Goal: Task Accomplishment & Management: Use online tool/utility

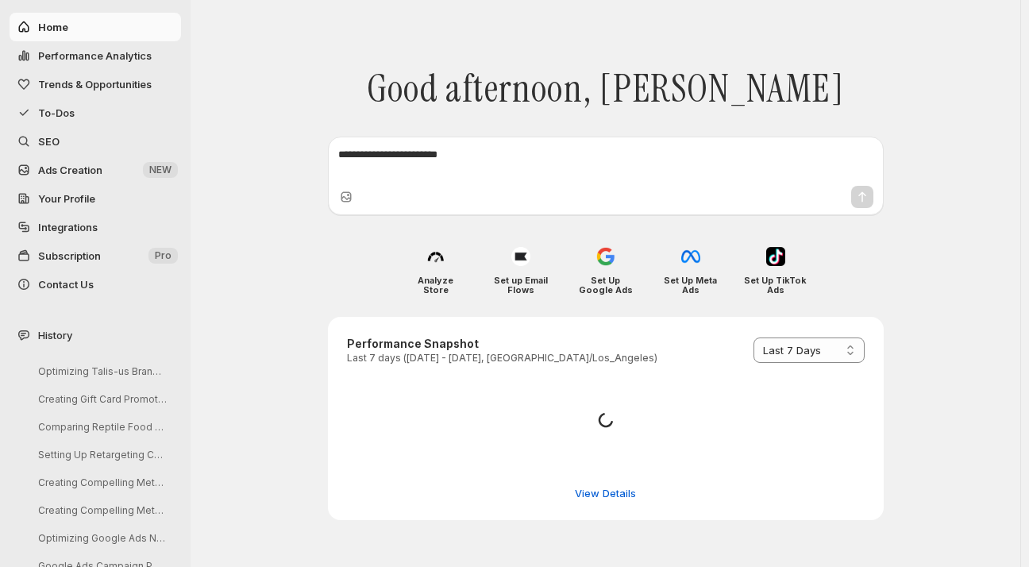
select select "*********"
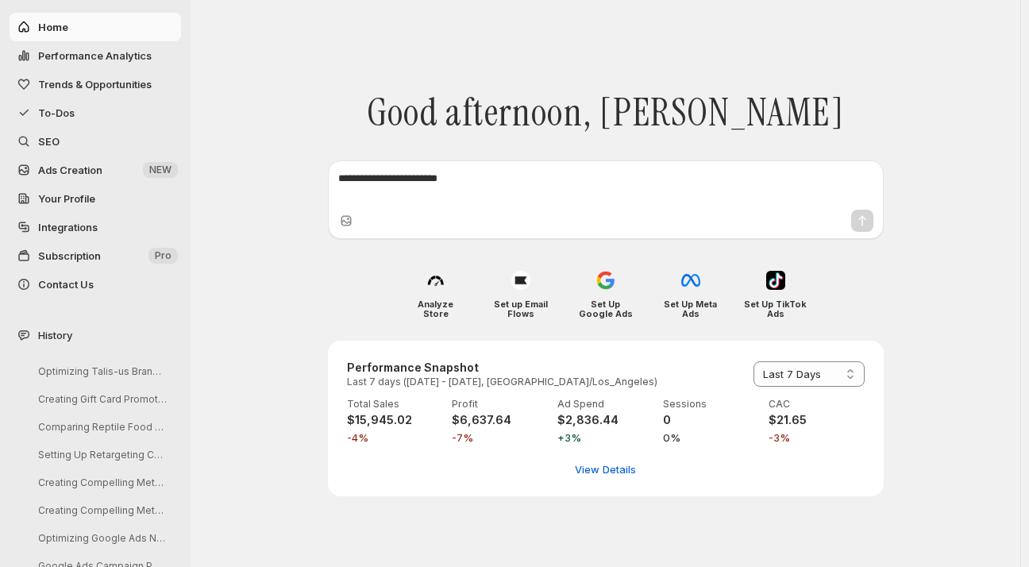
click at [79, 51] on span "Performance Analytics" at bounding box center [95, 55] width 114 height 13
select select "**********"
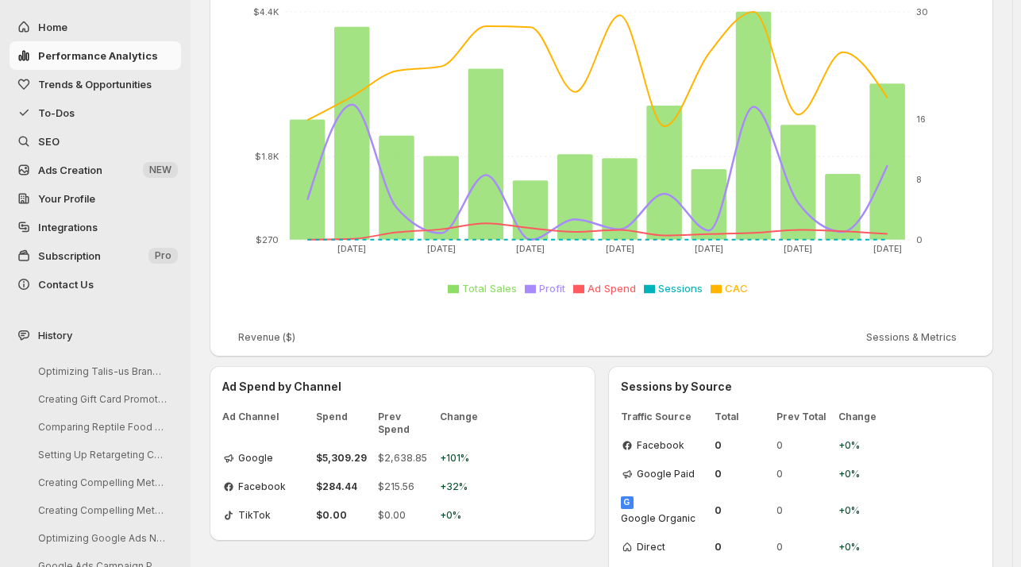
scroll to position [332, 0]
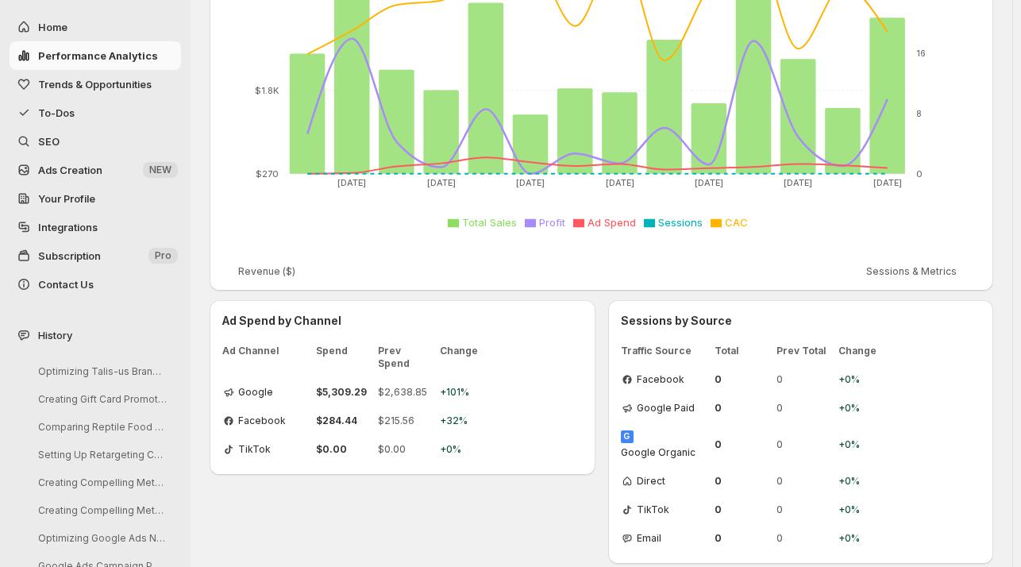
click at [83, 84] on span "Trends & Opportunities" at bounding box center [95, 84] width 114 height 13
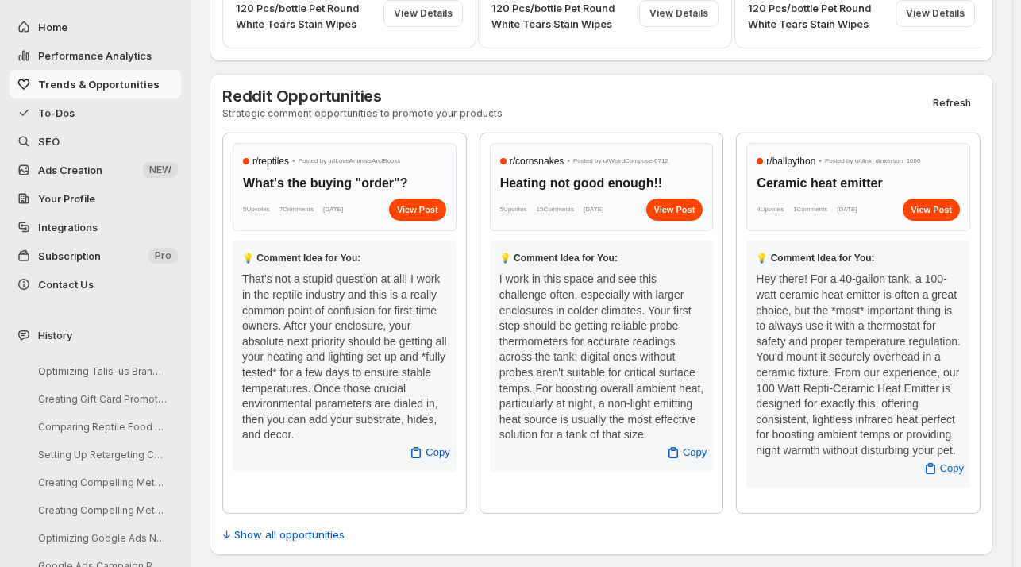
scroll to position [587, 0]
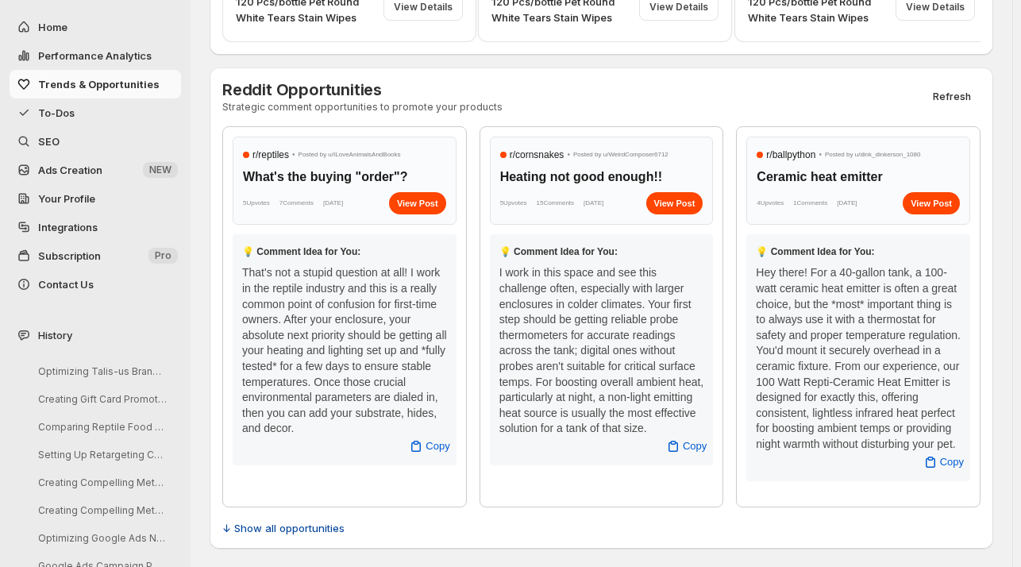
click at [279, 528] on span "↓ Show all opportunities" at bounding box center [283, 528] width 122 height 16
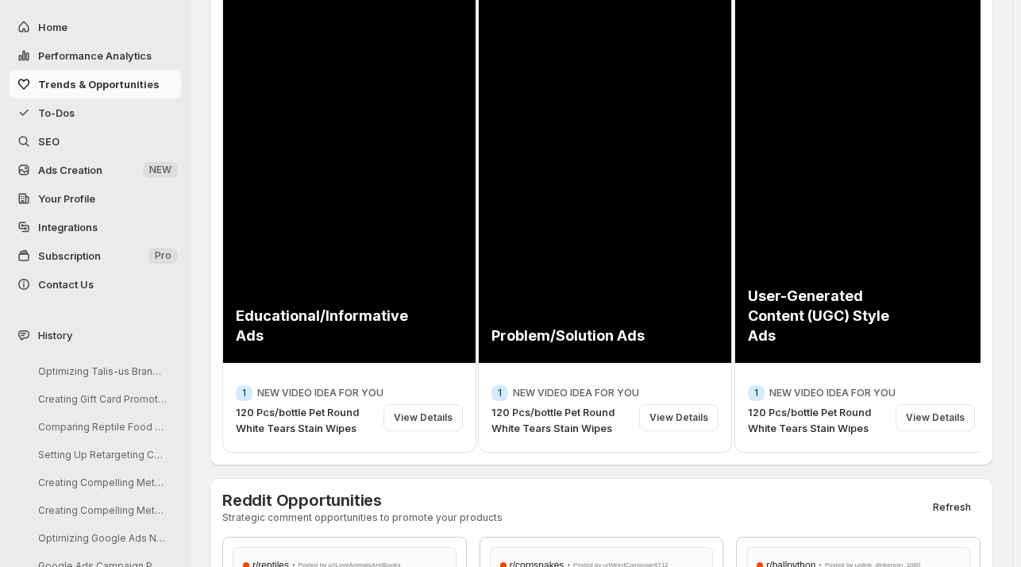
scroll to position [182, 0]
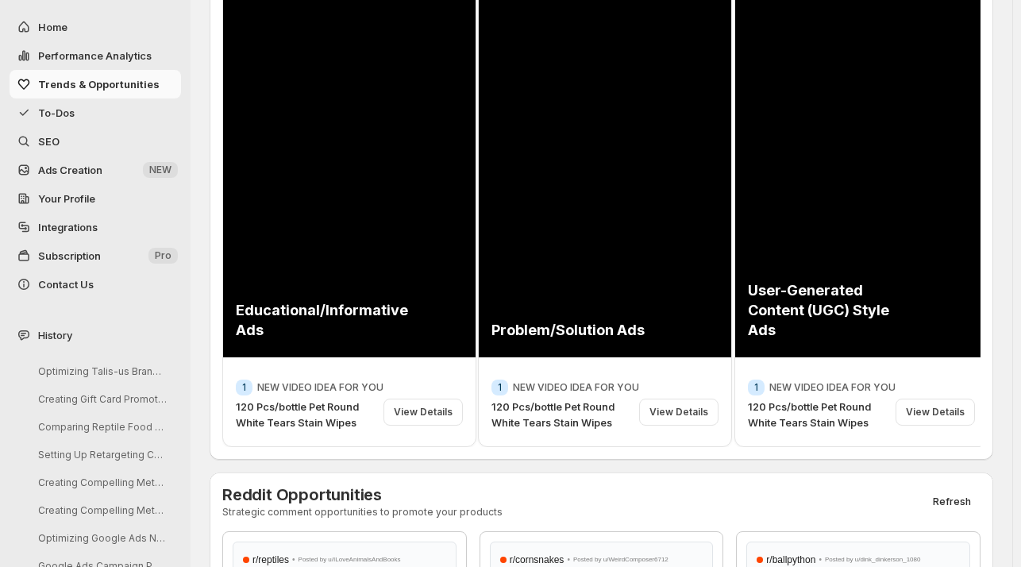
click at [71, 111] on span "To-Dos" at bounding box center [56, 112] width 37 height 13
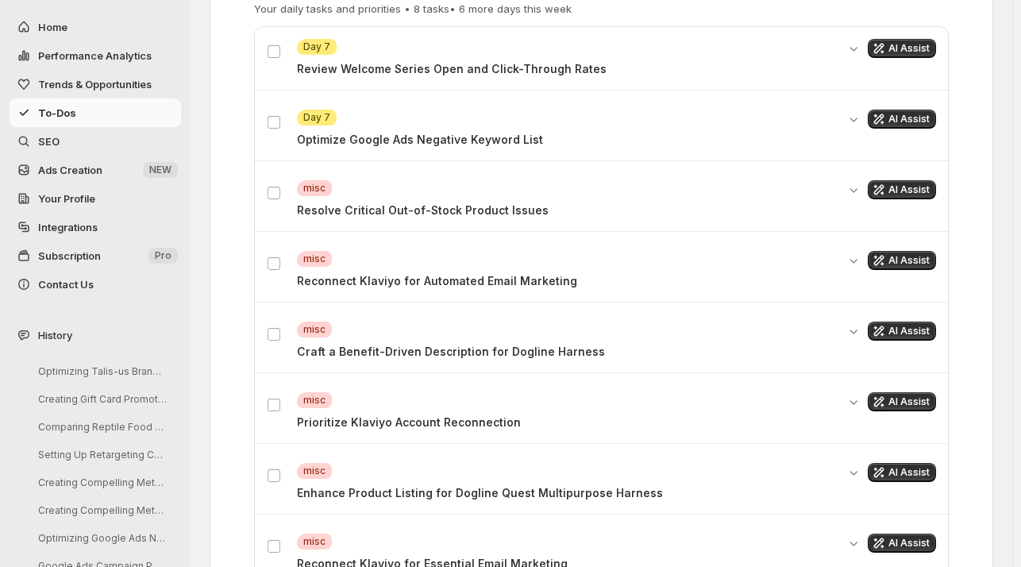
scroll to position [459, 0]
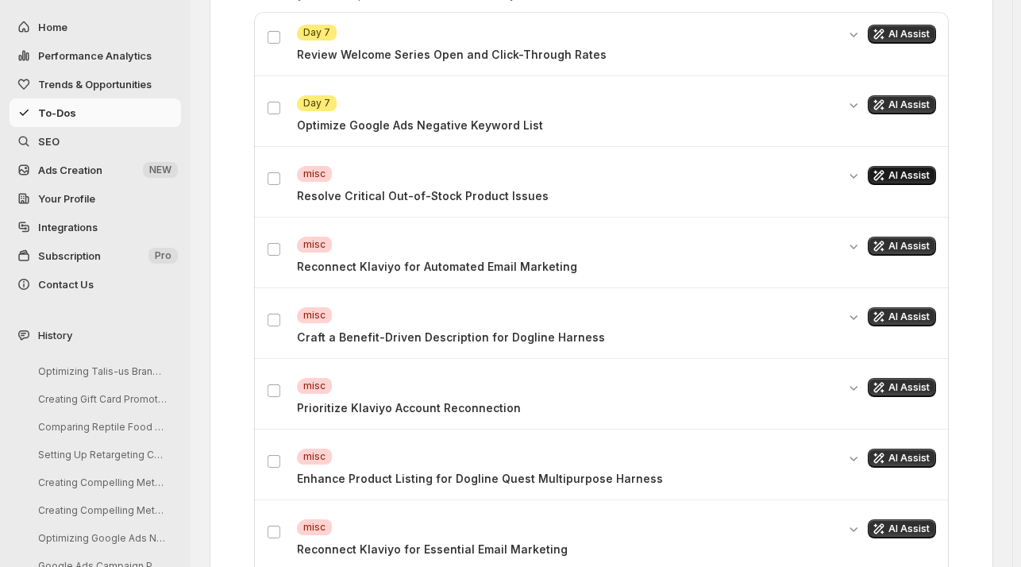
click at [914, 173] on span "AI Assist" at bounding box center [908, 175] width 41 height 13
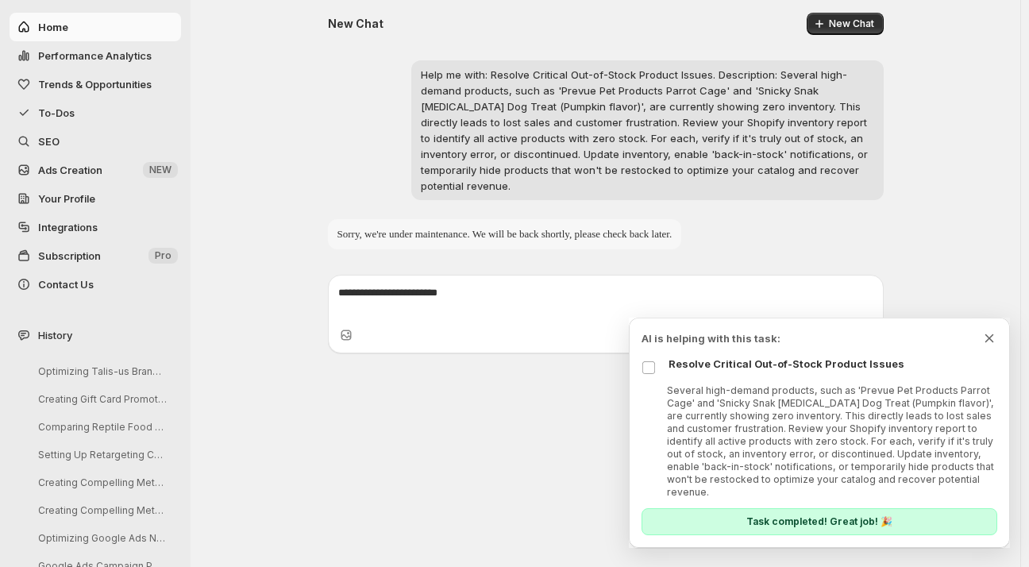
click at [985, 343] on icon "Dismiss todo indicator" at bounding box center [989, 338] width 9 height 9
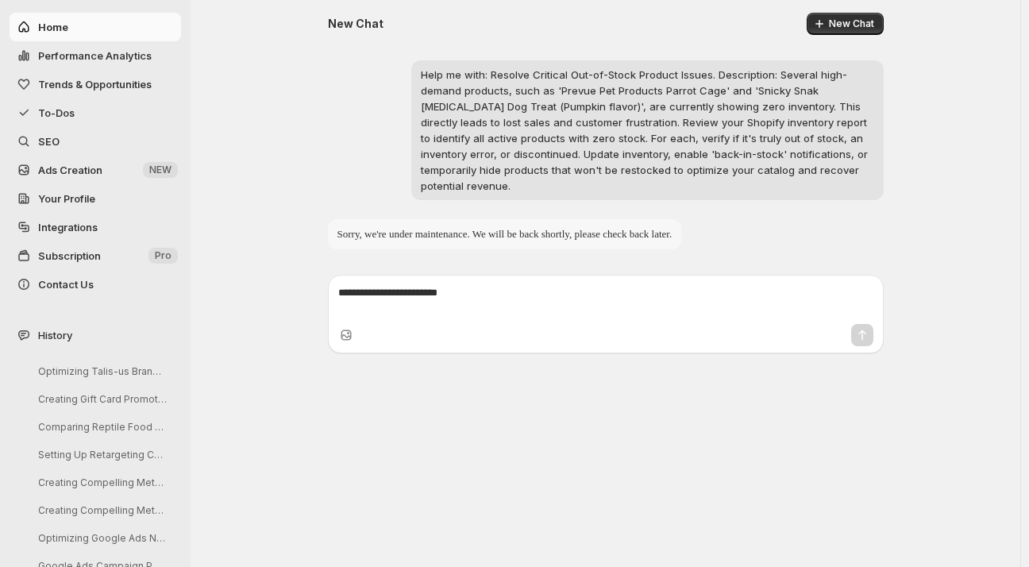
click at [56, 105] on span "To-Dos" at bounding box center [108, 113] width 140 height 16
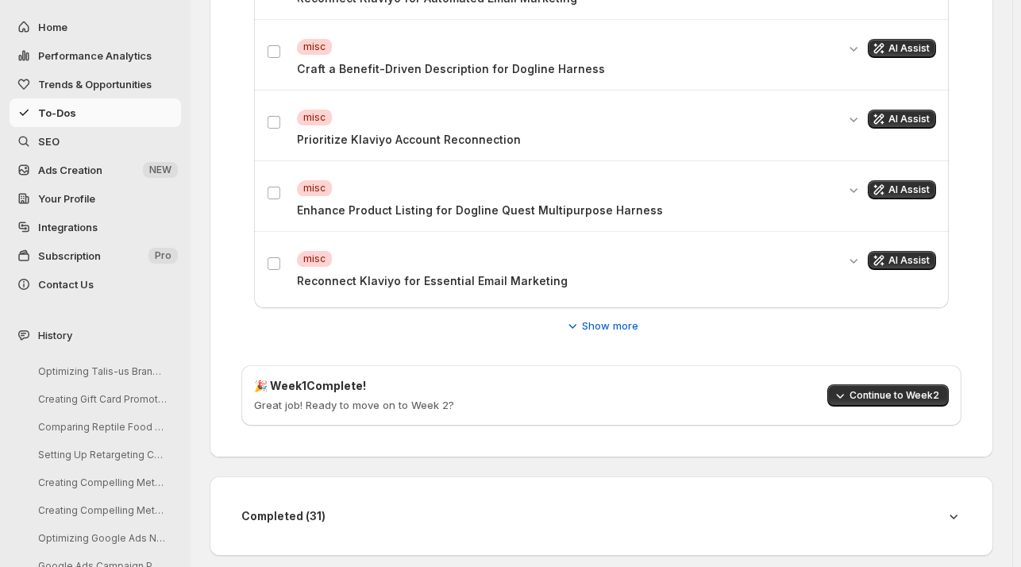
scroll to position [733, 0]
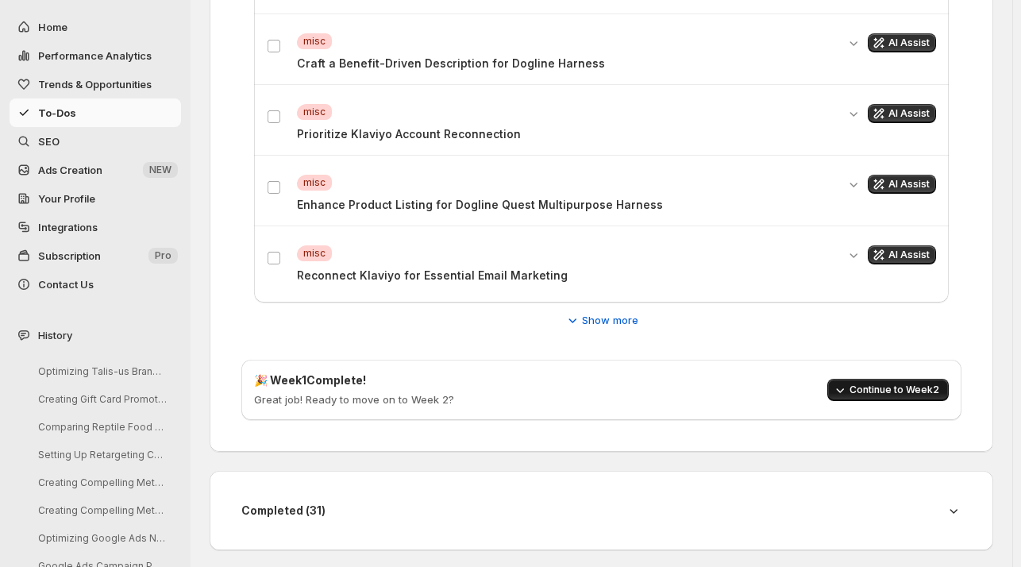
click at [898, 388] on span "Continue to Week 2" at bounding box center [894, 389] width 90 height 13
click at [898, 388] on span "Continue to Week 3" at bounding box center [894, 389] width 89 height 13
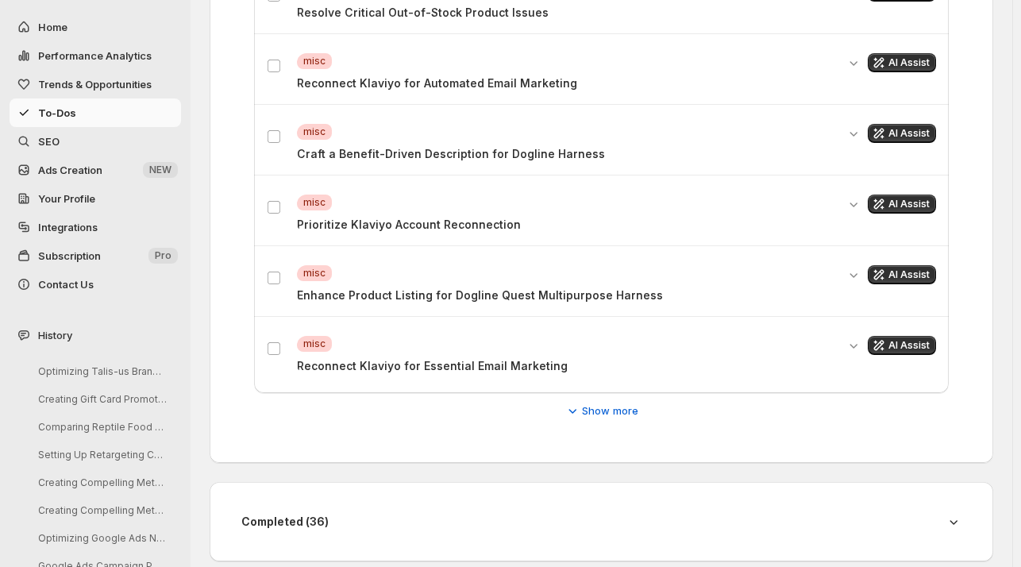
scroll to position [653, 0]
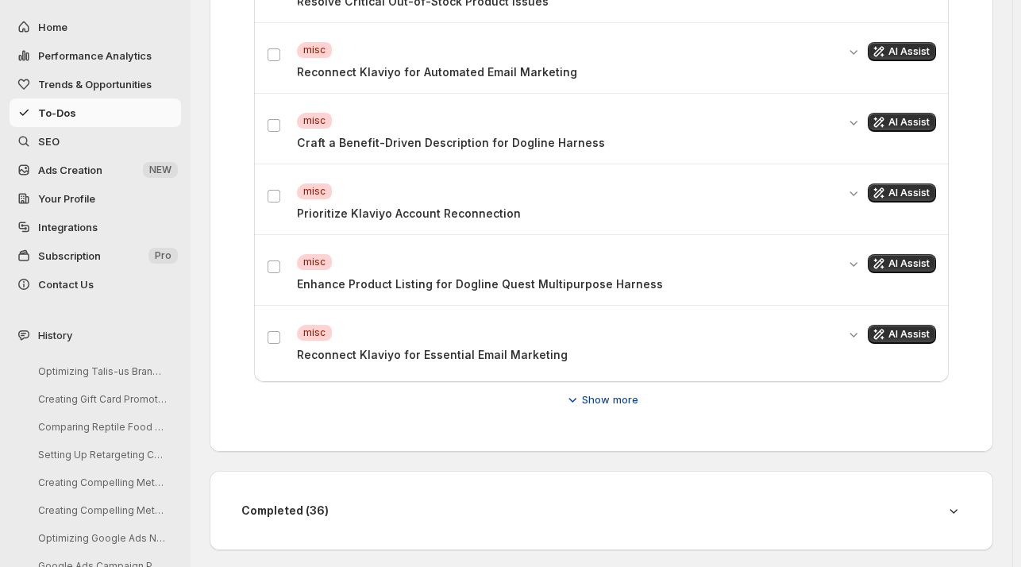
click at [625, 394] on span "Show more" at bounding box center [610, 399] width 56 height 16
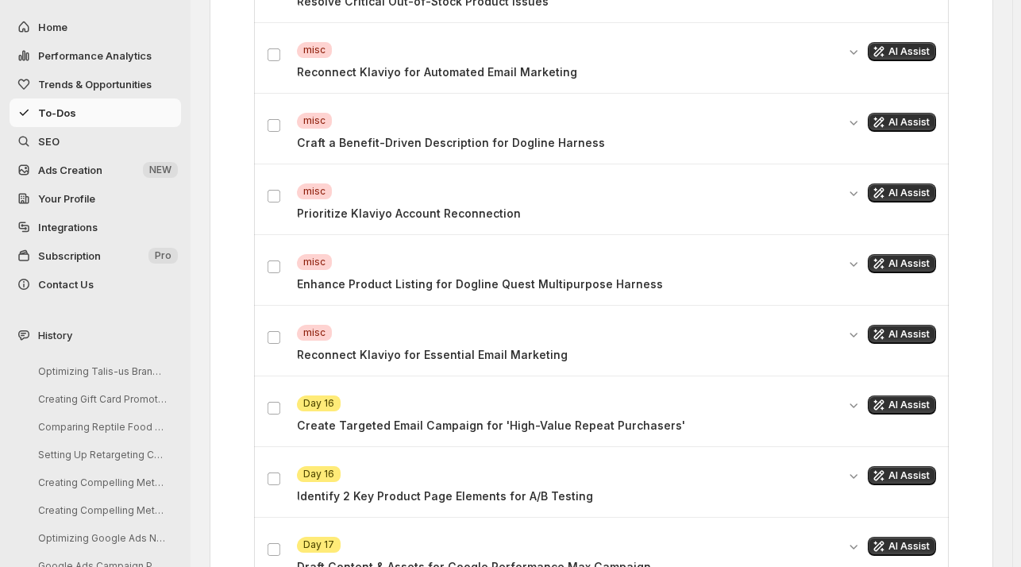
click at [270, 456] on div "Attention Day 16 Identify 2 Key Product Page Elements for A/B Testing AI Assist" at bounding box center [601, 484] width 695 height 63
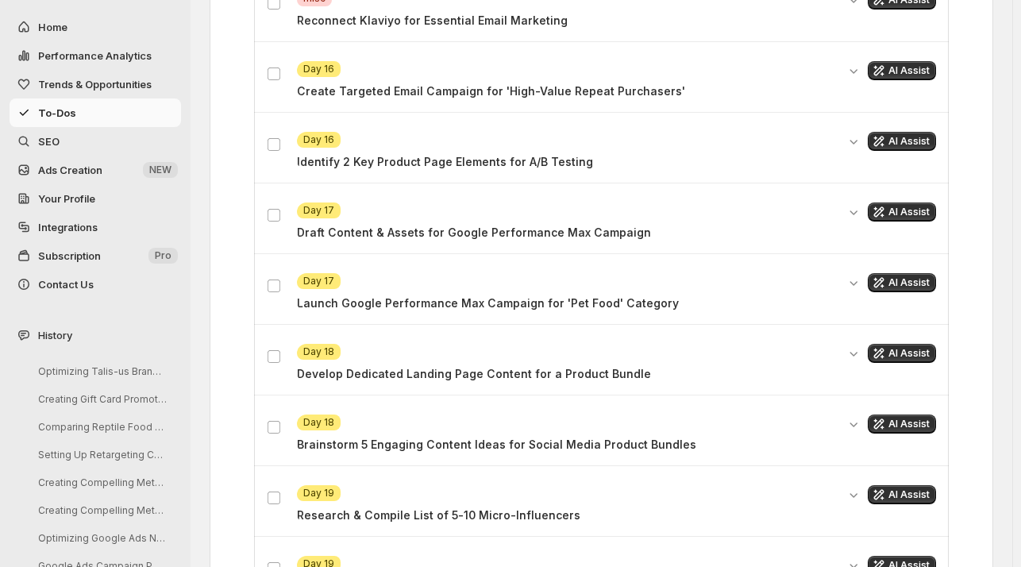
scroll to position [1010, 0]
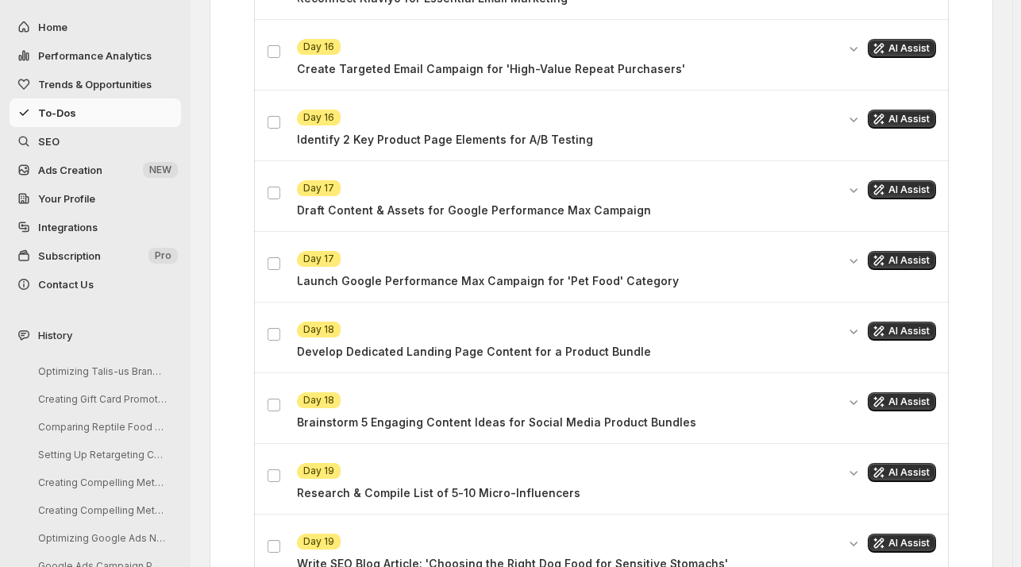
click at [266, 190] on div "Attention Day 17 Draft Content & Assets for Google Performance Max Campaign AI …" at bounding box center [601, 198] width 695 height 63
click at [278, 340] on label at bounding box center [277, 334] width 21 height 21
click at [278, 465] on label at bounding box center [277, 475] width 21 height 21
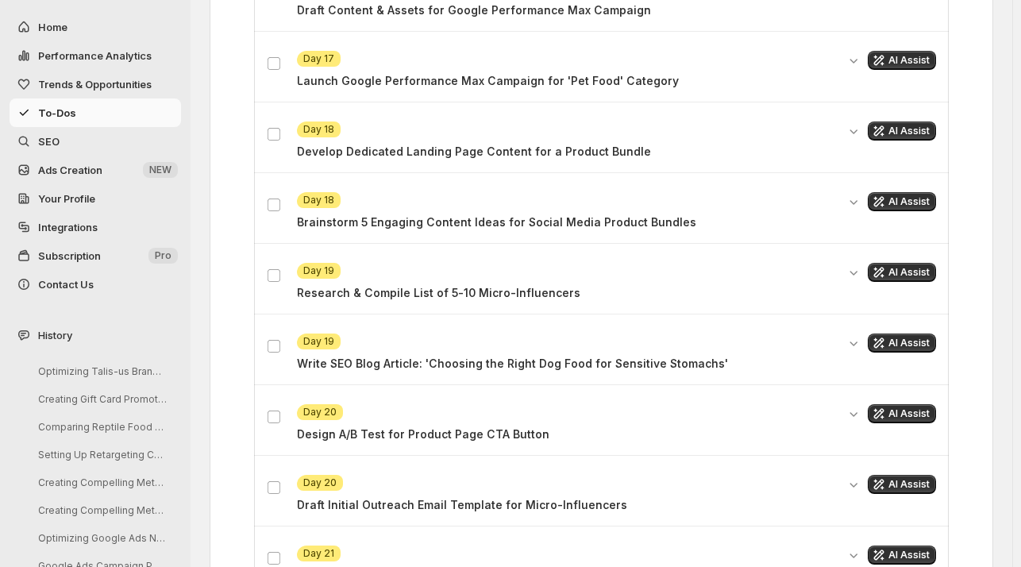
scroll to position [1219, 0]
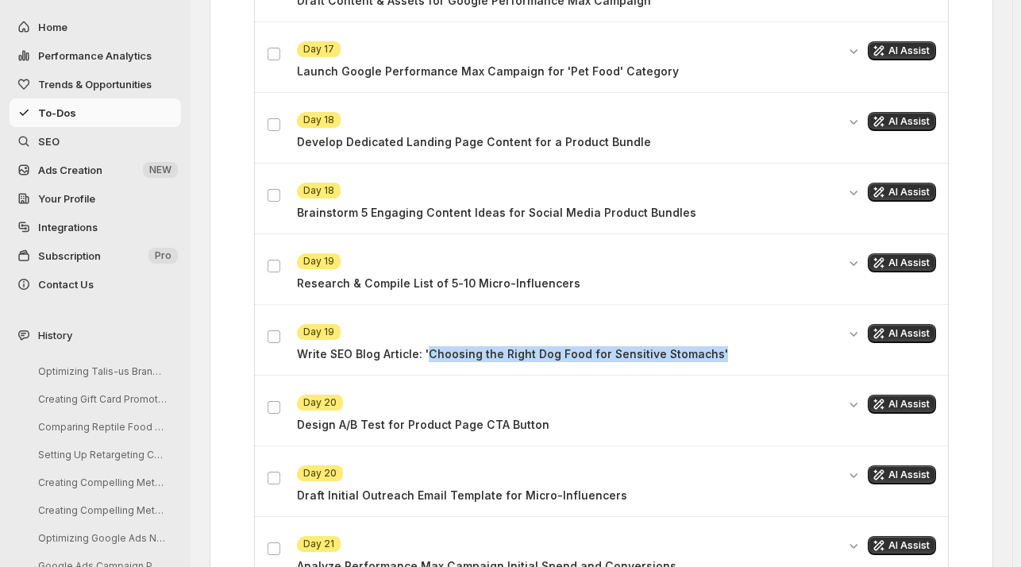
drag, startPoint x: 733, startPoint y: 342, endPoint x: 425, endPoint y: 346, distance: 307.2
click at [425, 346] on p "Write SEO Blog Article: 'Choosing the Right Dog Food for Sensitive Stomachs'" at bounding box center [566, 354] width 539 height 16
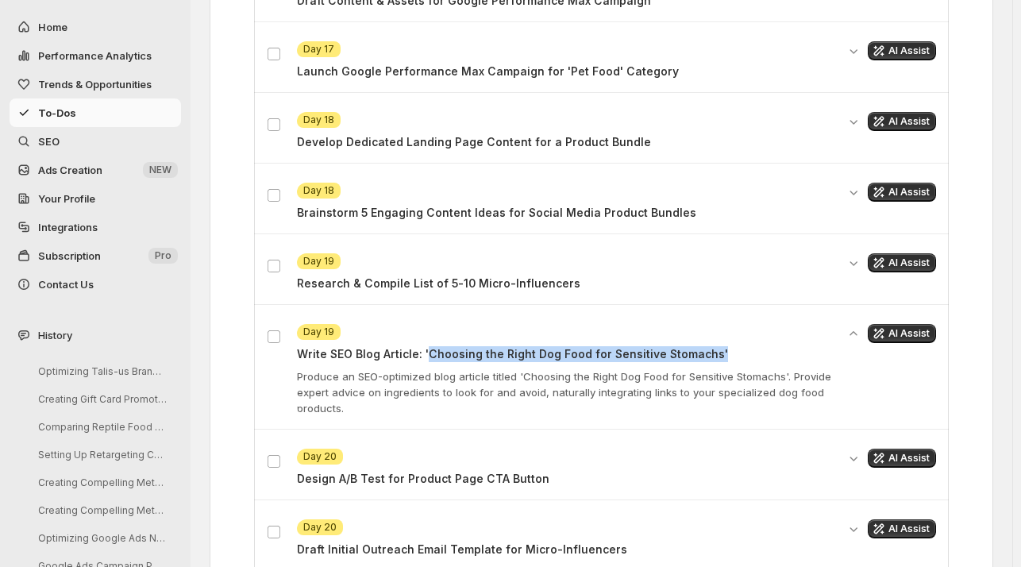
copy p "Choosing the Right Dog Food for Sensitive Stomachs'"
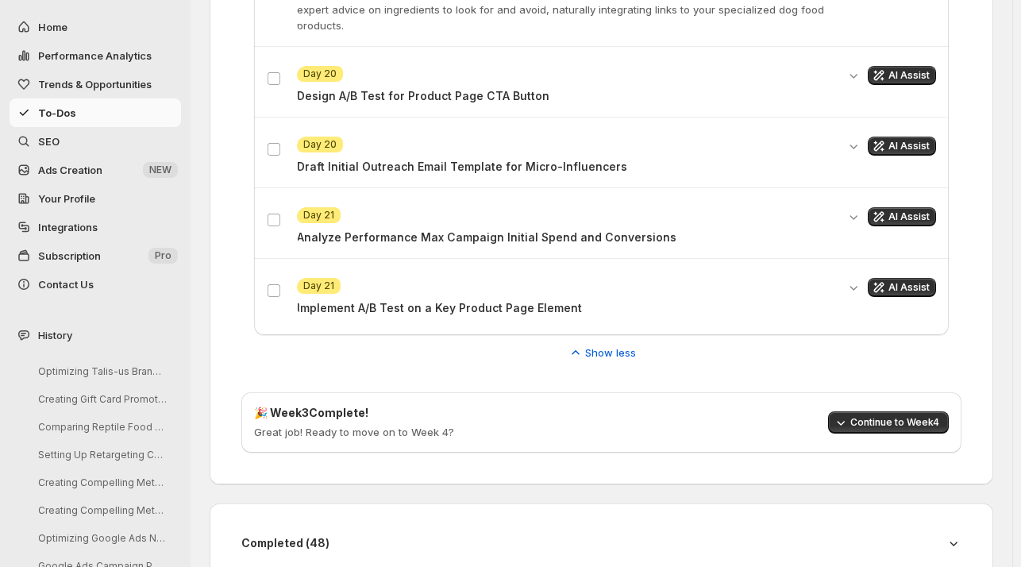
scroll to position [1632, 0]
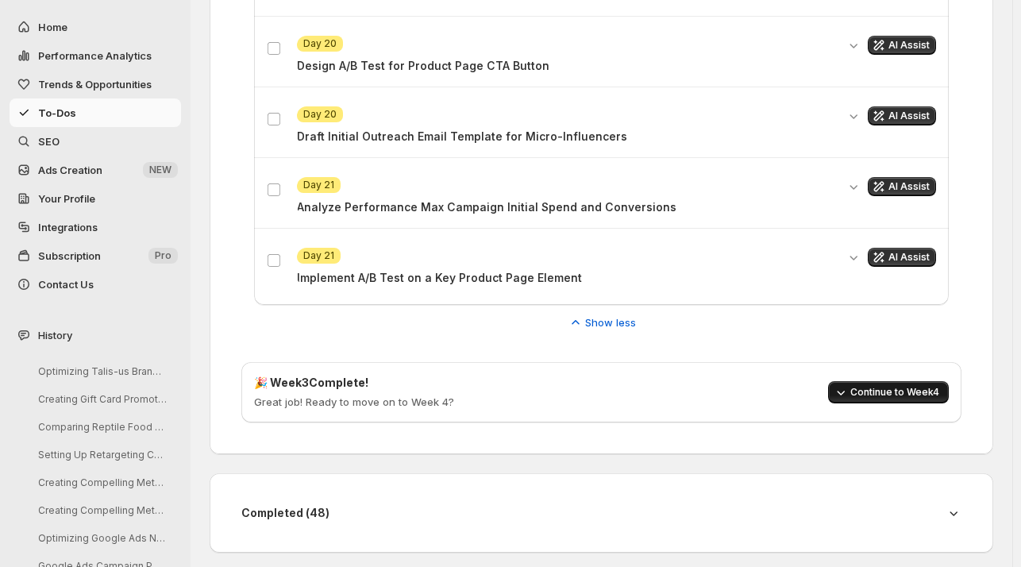
click at [886, 394] on button "Continue to Week 4" at bounding box center [888, 392] width 121 height 22
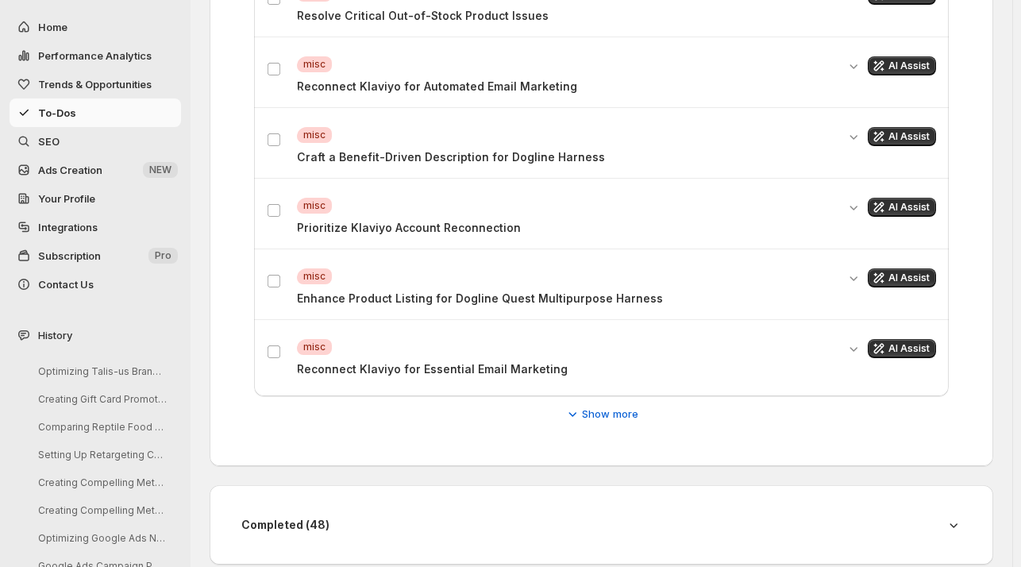
scroll to position [652, 0]
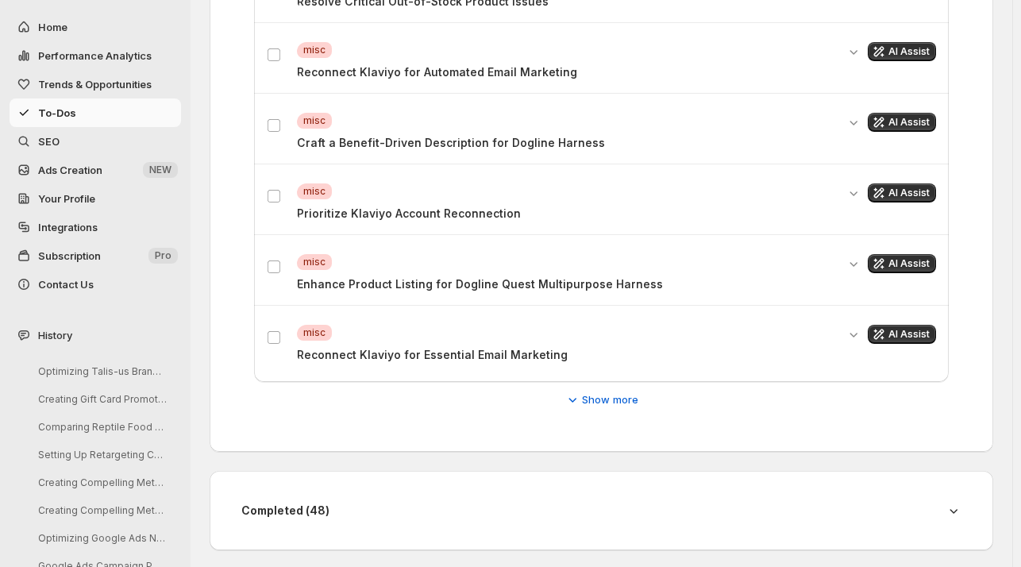
click at [49, 140] on span "SEO" at bounding box center [48, 141] width 21 height 13
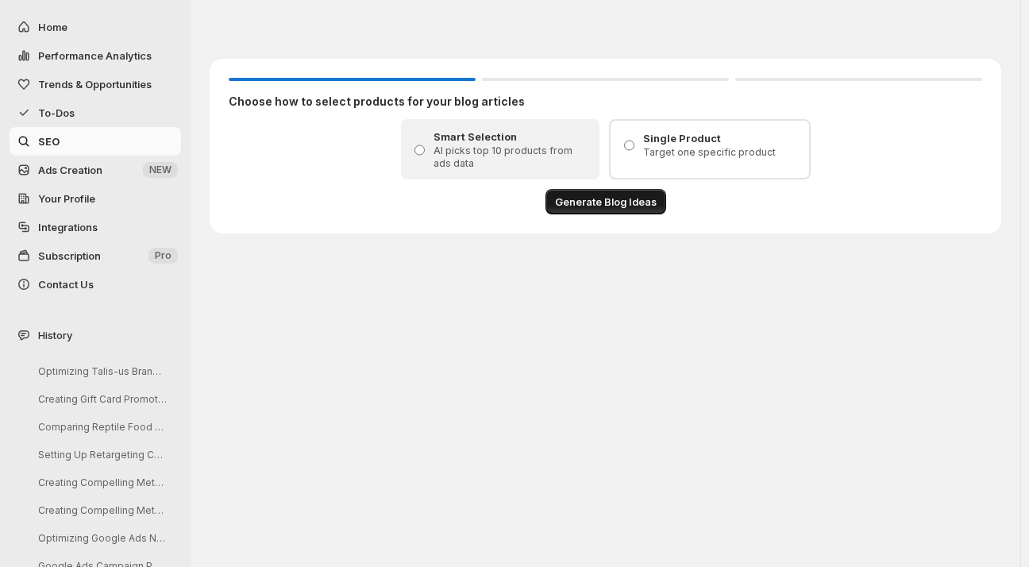
click at [583, 200] on span "Generate Blog Ideas" at bounding box center [606, 202] width 102 height 16
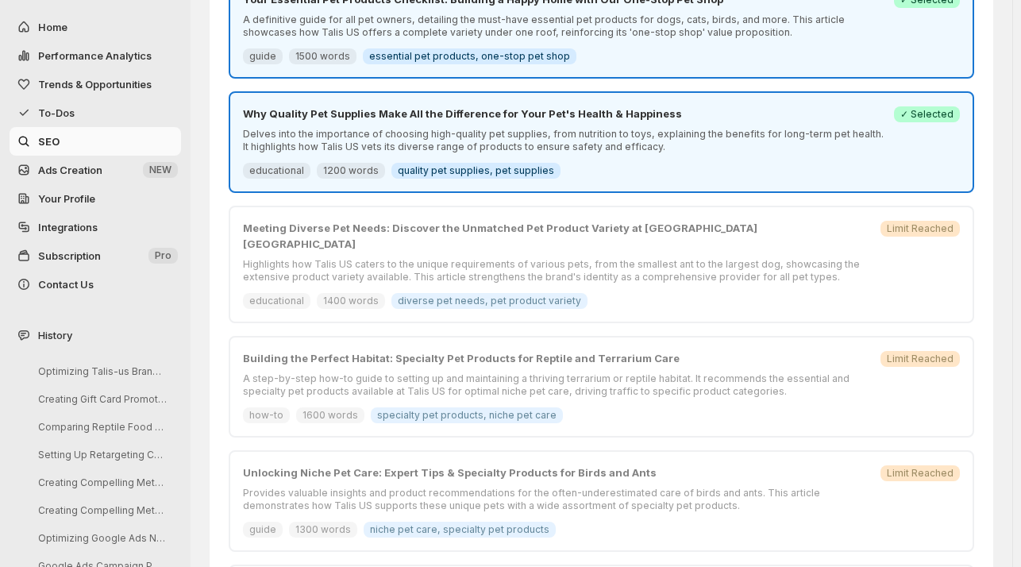
scroll to position [342, 0]
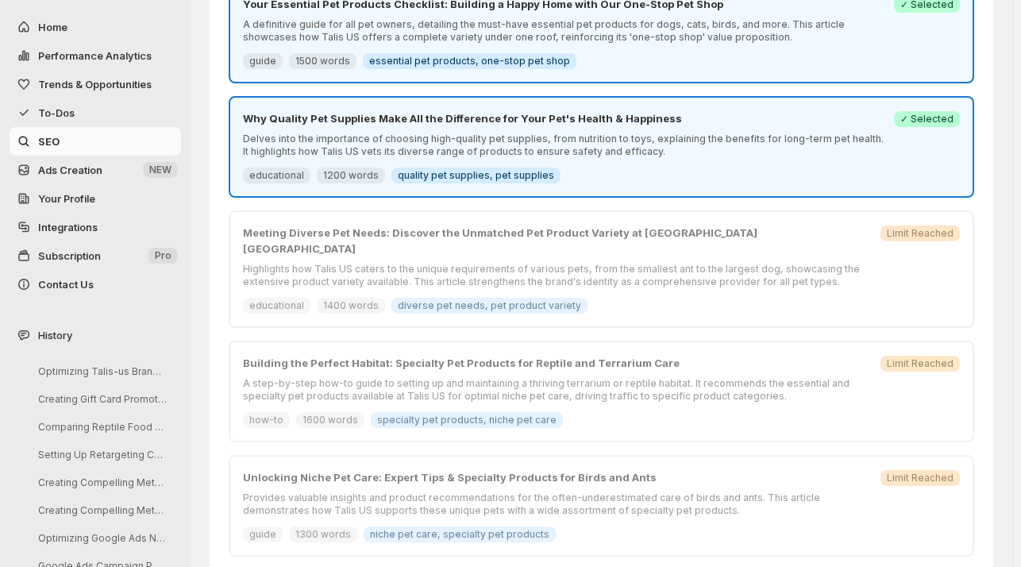
click at [936, 96] on div "Why Quality Pet Supplies Make All the Difference for Your Pet's Health & Happin…" at bounding box center [601, 147] width 745 height 102
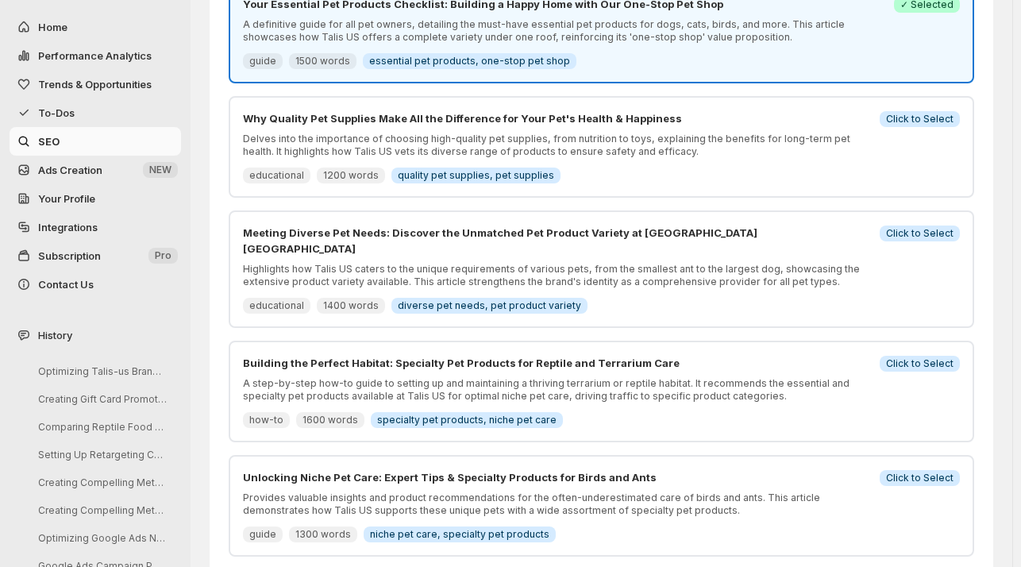
click at [835, 135] on p "Delves into the importance of choosing high-quality pet supplies, from nutritio…" at bounding box center [556, 145] width 627 height 25
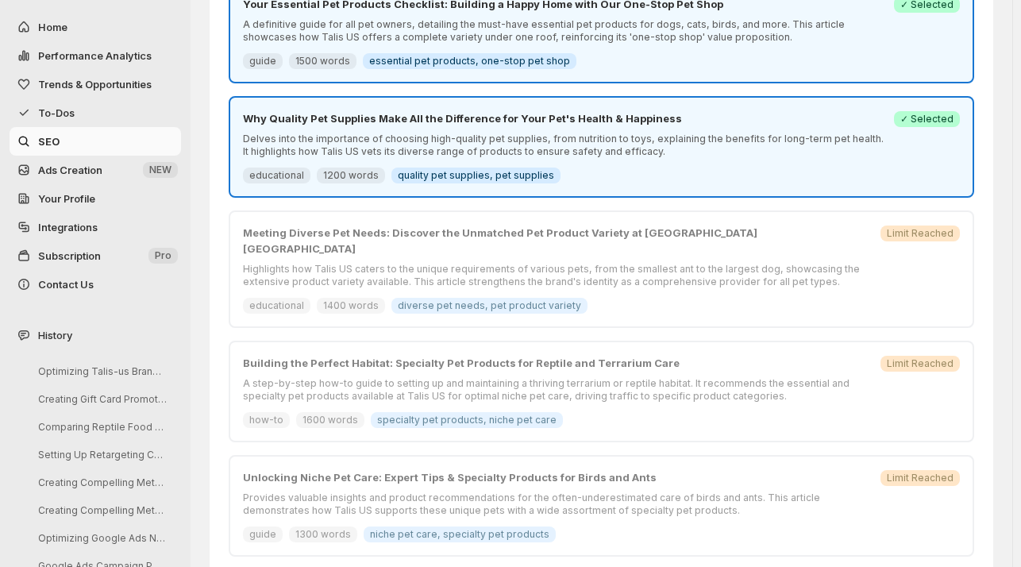
click at [935, 130] on div "Why Quality Pet Supplies Make All the Difference for Your Pet's Health & Happin…" at bounding box center [601, 146] width 717 height 73
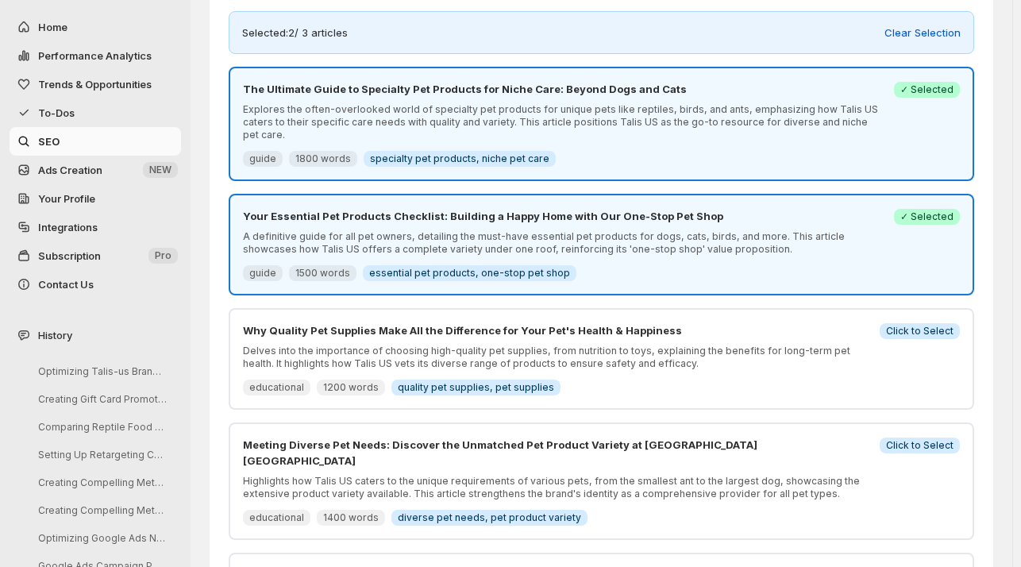
scroll to position [121, 0]
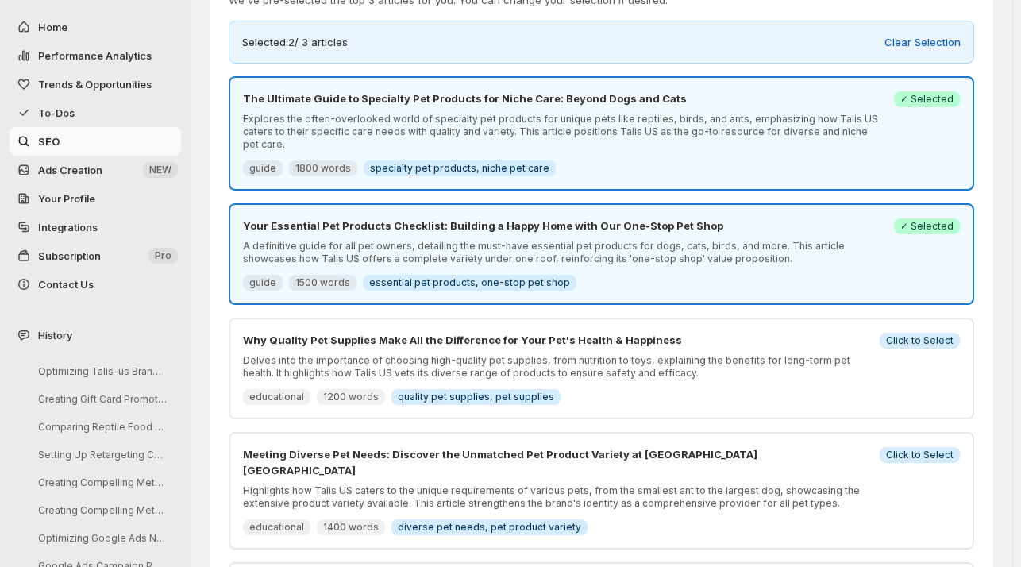
click at [924, 220] on span "✓ Selected" at bounding box center [926, 226] width 53 height 13
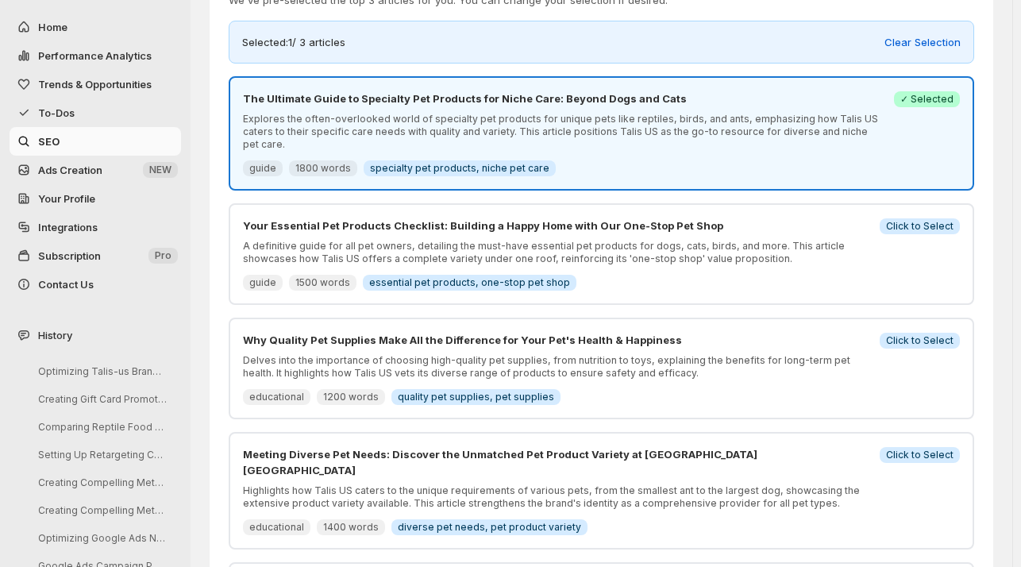
click at [952, 91] on span "Success ✓ Selected" at bounding box center [927, 99] width 66 height 16
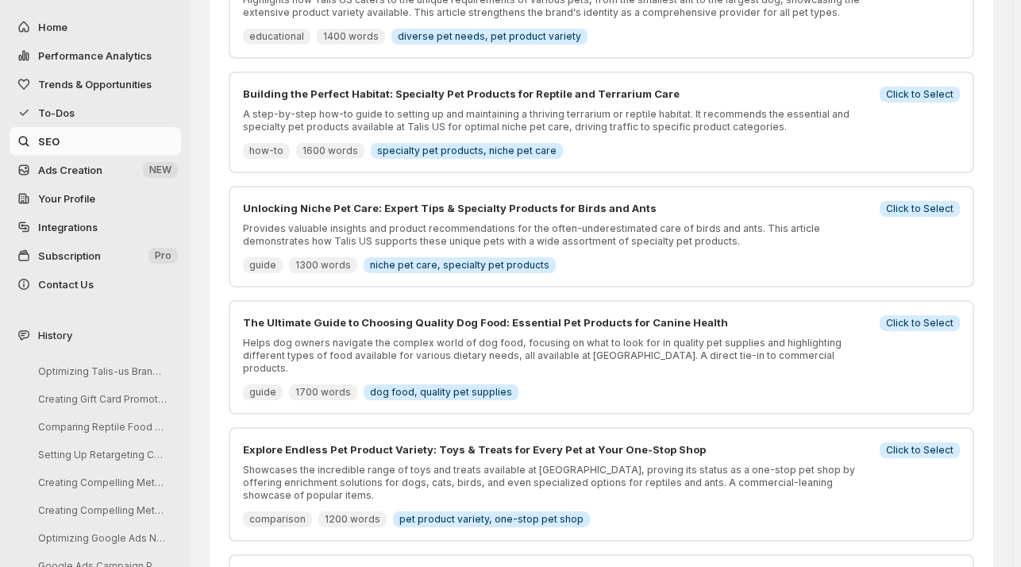
scroll to position [619, 0]
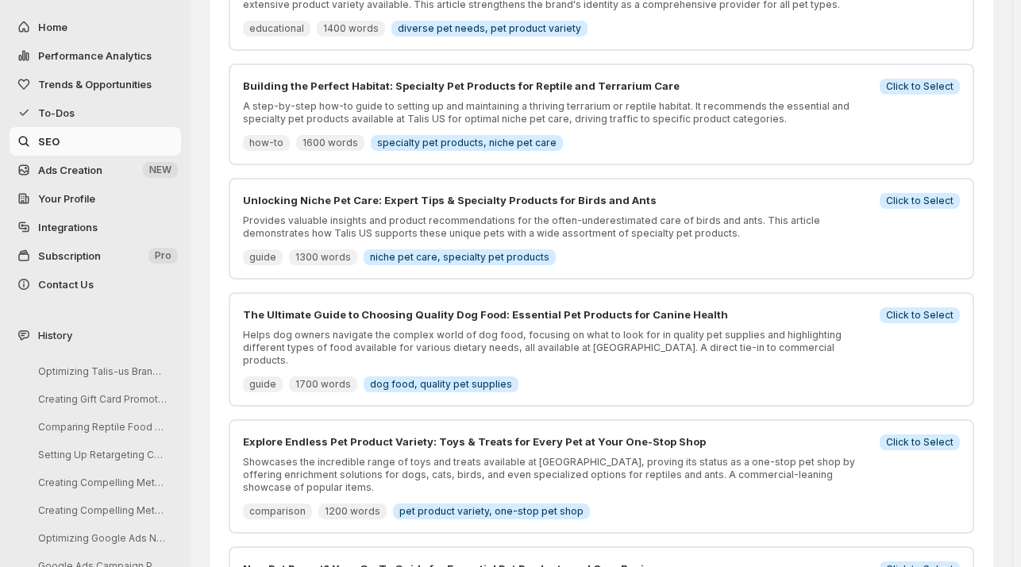
click at [455, 329] on p "Helps dog owners navigate the complex world of dog food, focusing on what to lo…" at bounding box center [556, 348] width 627 height 38
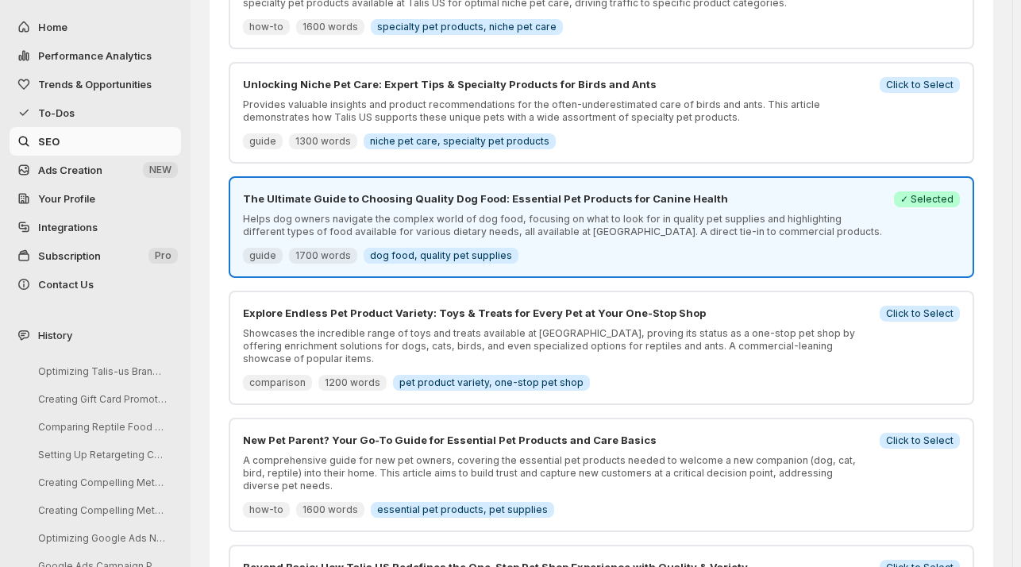
scroll to position [746, 0]
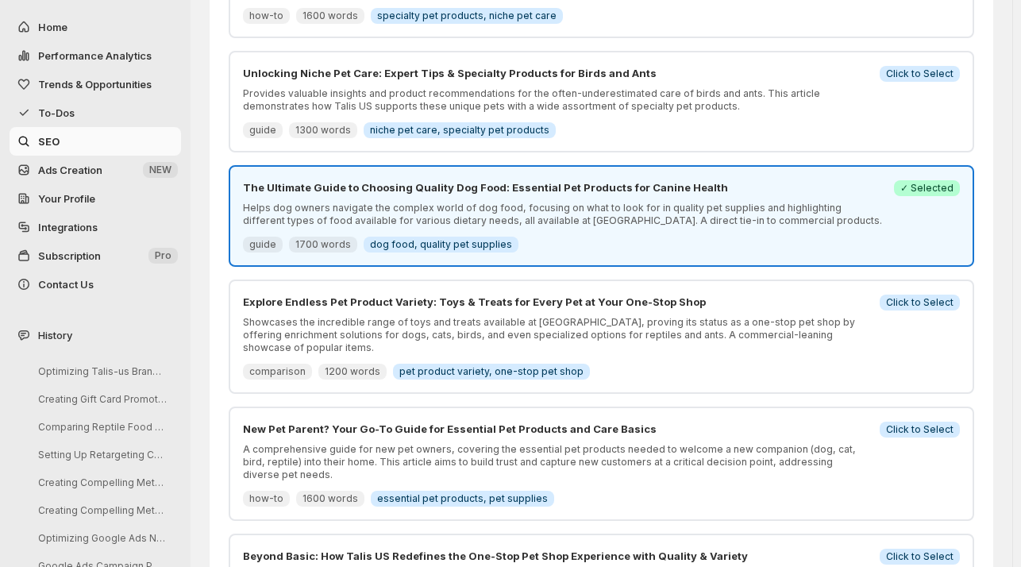
click at [486, 316] on p "Showcases the incredible range of toys and treats available at [GEOGRAPHIC_DATA…" at bounding box center [556, 335] width 627 height 38
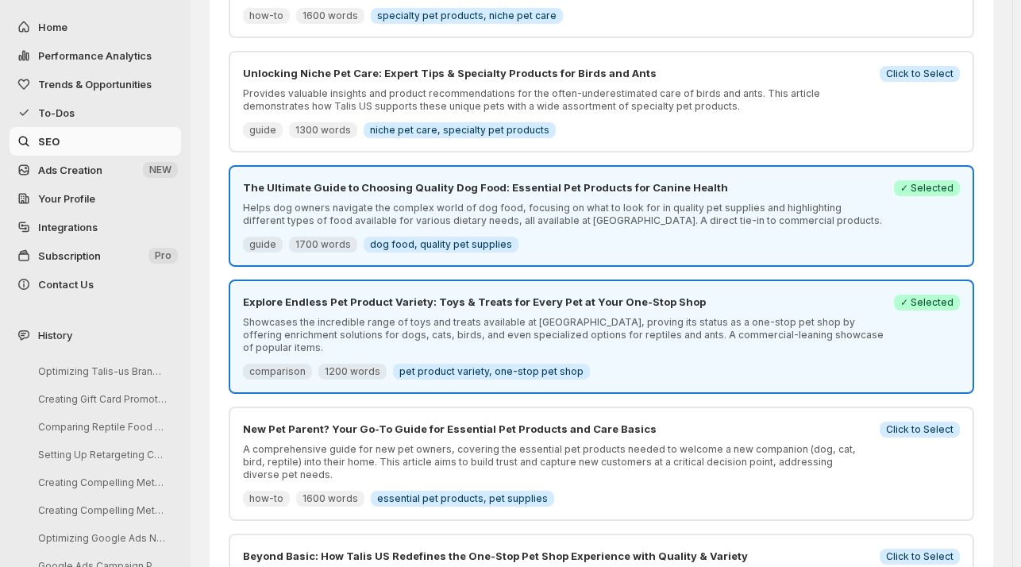
click at [580, 87] on p "Provides valuable insights and product recommendations for the often-underestim…" at bounding box center [556, 99] width 627 height 25
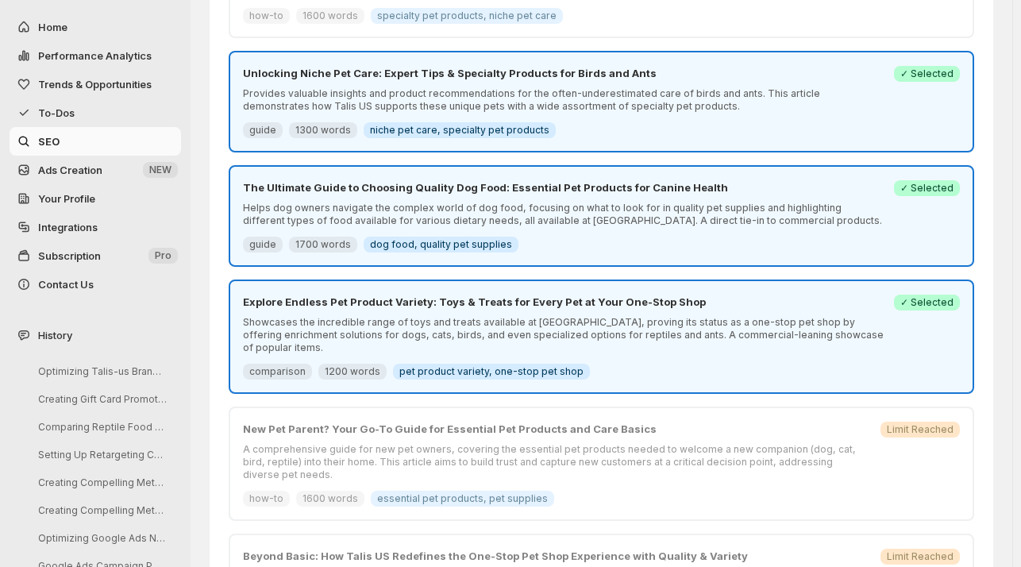
scroll to position [827, 0]
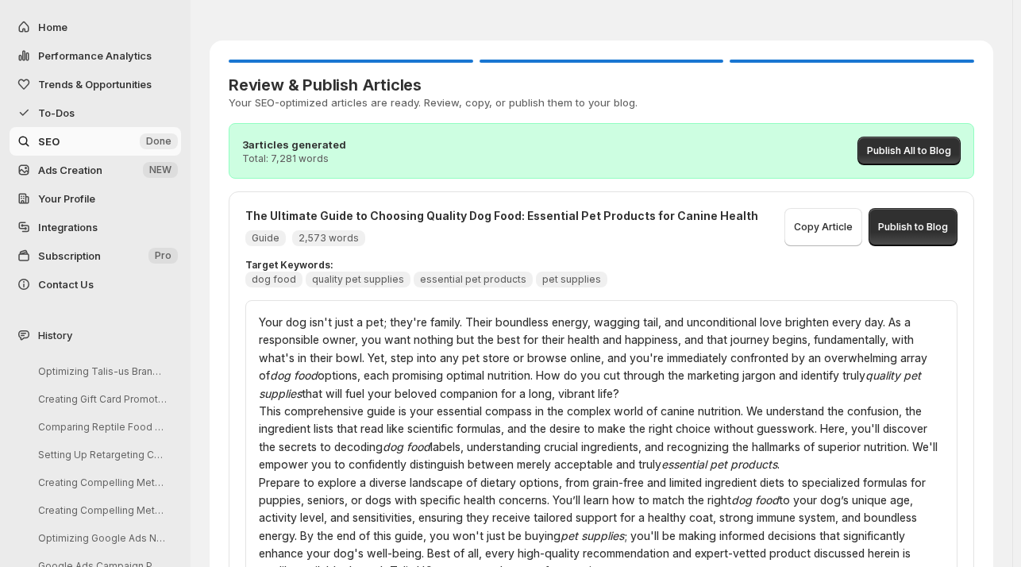
scroll to position [14, 0]
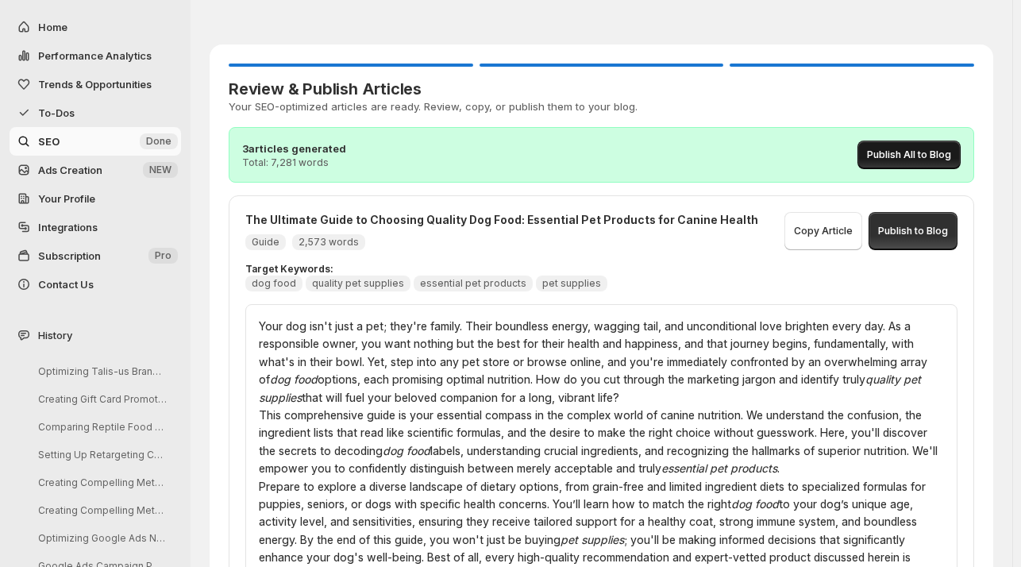
click at [920, 148] on span "Publish All to Blog" at bounding box center [909, 154] width 84 height 13
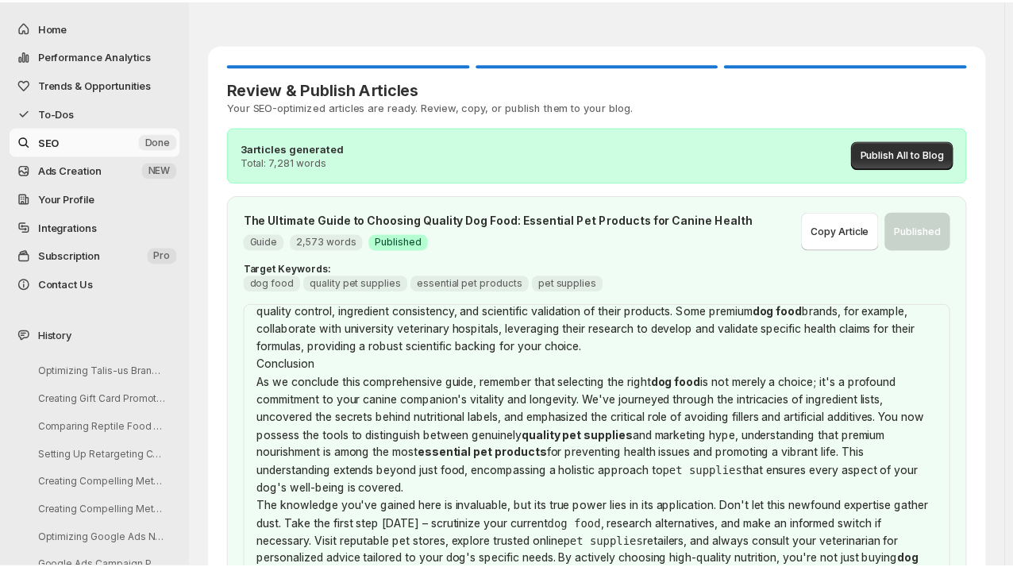
scroll to position [2872, 0]
